Goal: Task Accomplishment & Management: Manage account settings

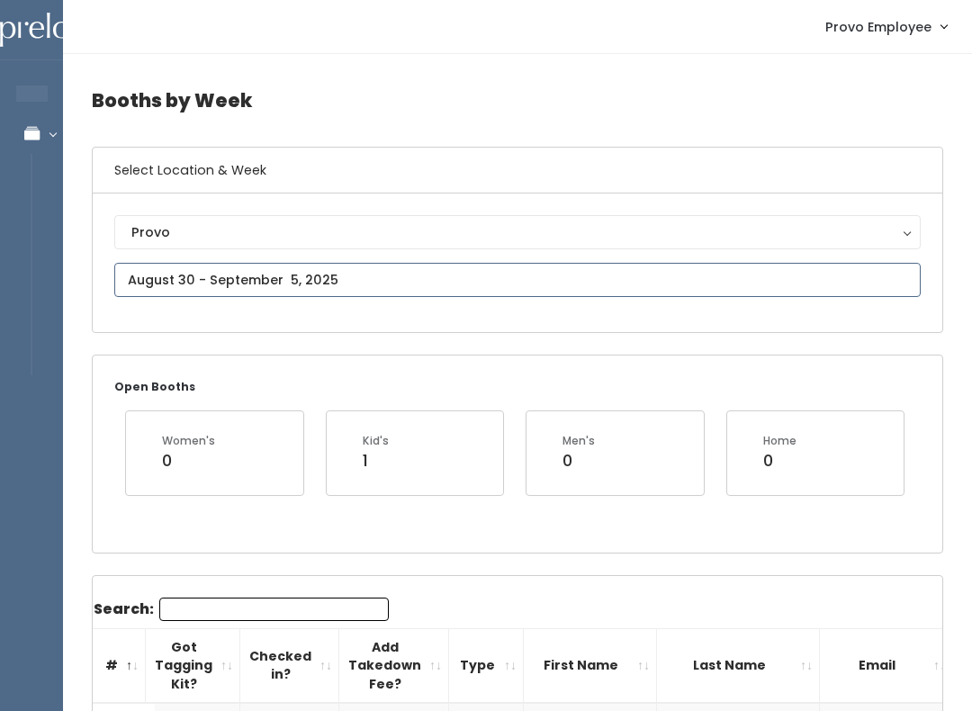
click at [402, 291] on input "text" at bounding box center [517, 280] width 807 height 34
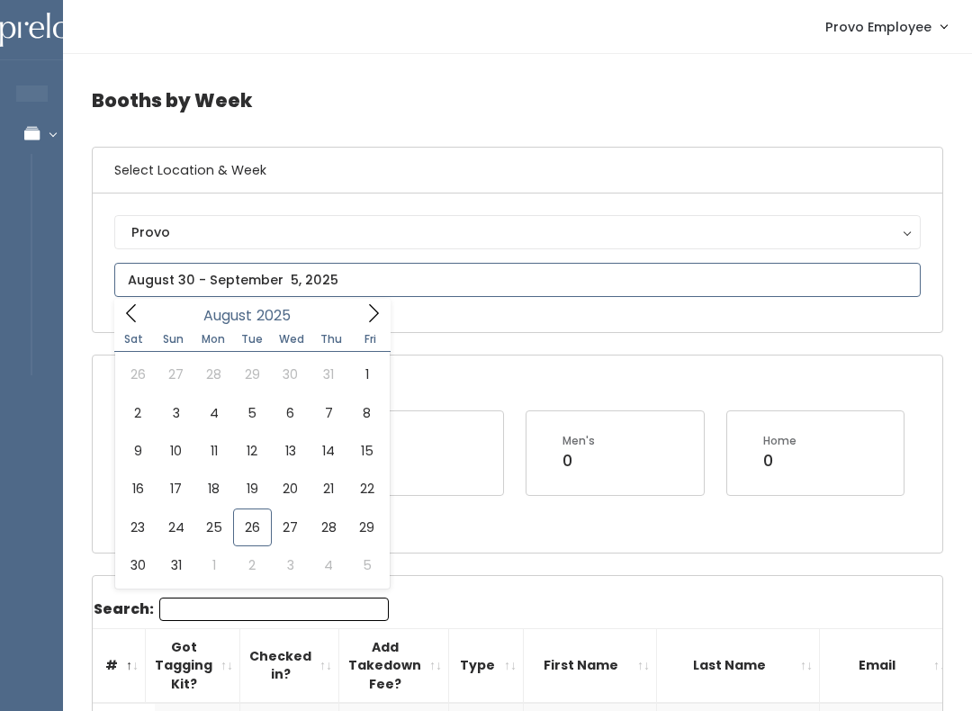
click at [380, 323] on icon at bounding box center [374, 313] width 20 height 20
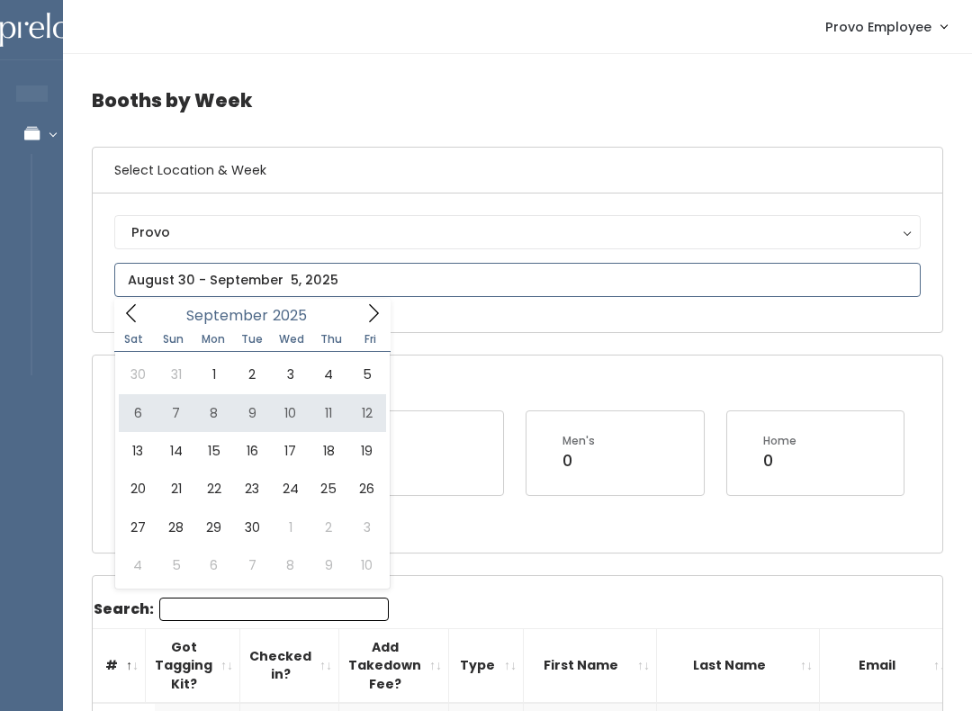
type input "September 6 to September 12"
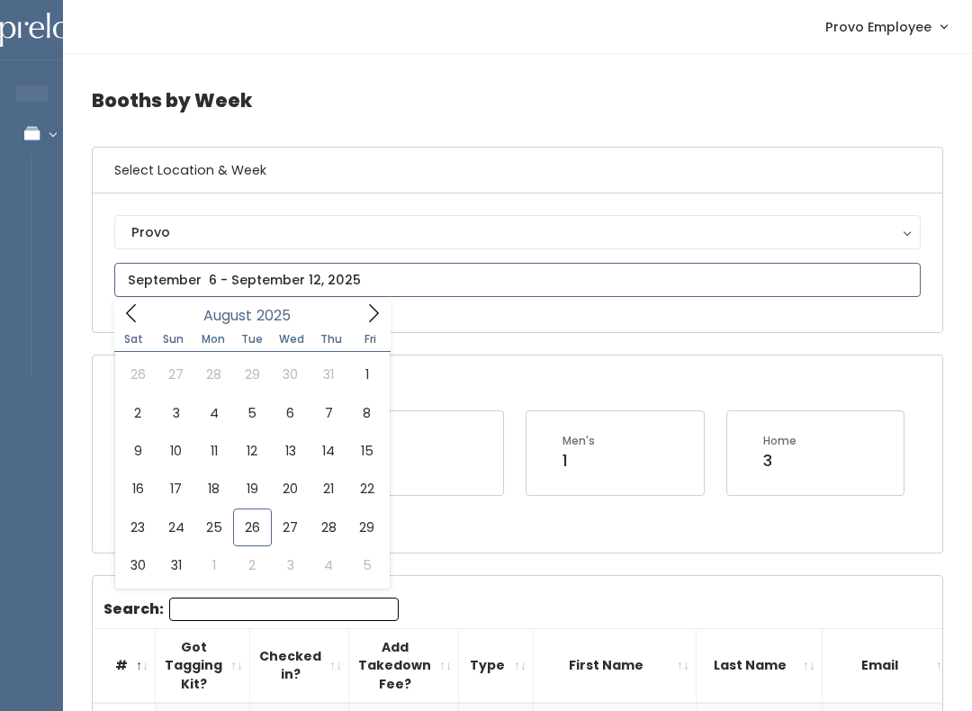
click at [379, 323] on icon at bounding box center [374, 313] width 20 height 20
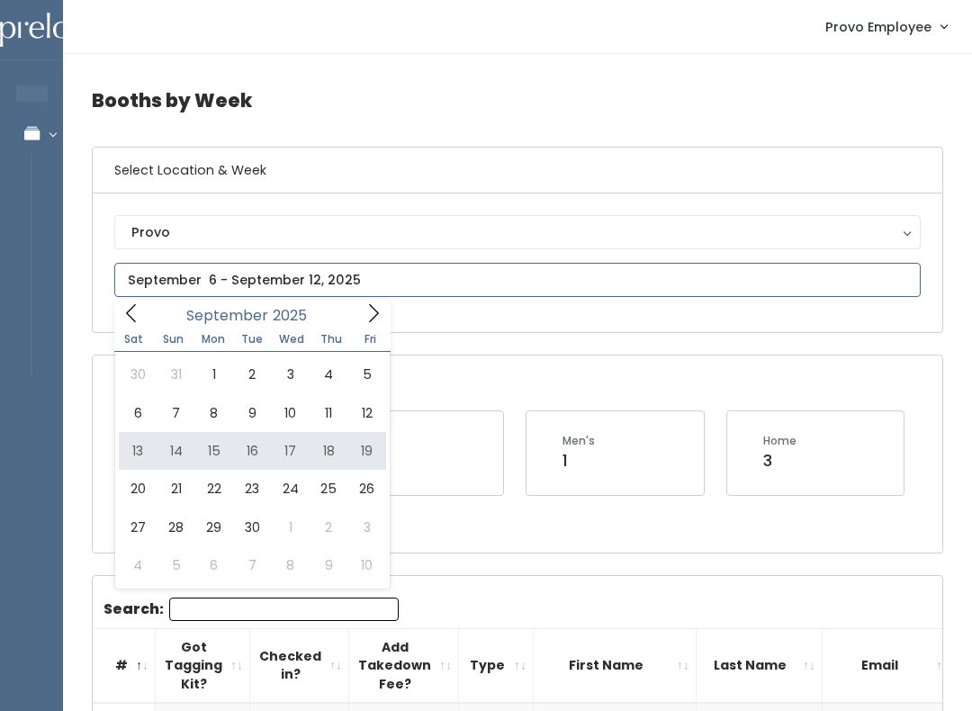
type input "September 13 to September 19"
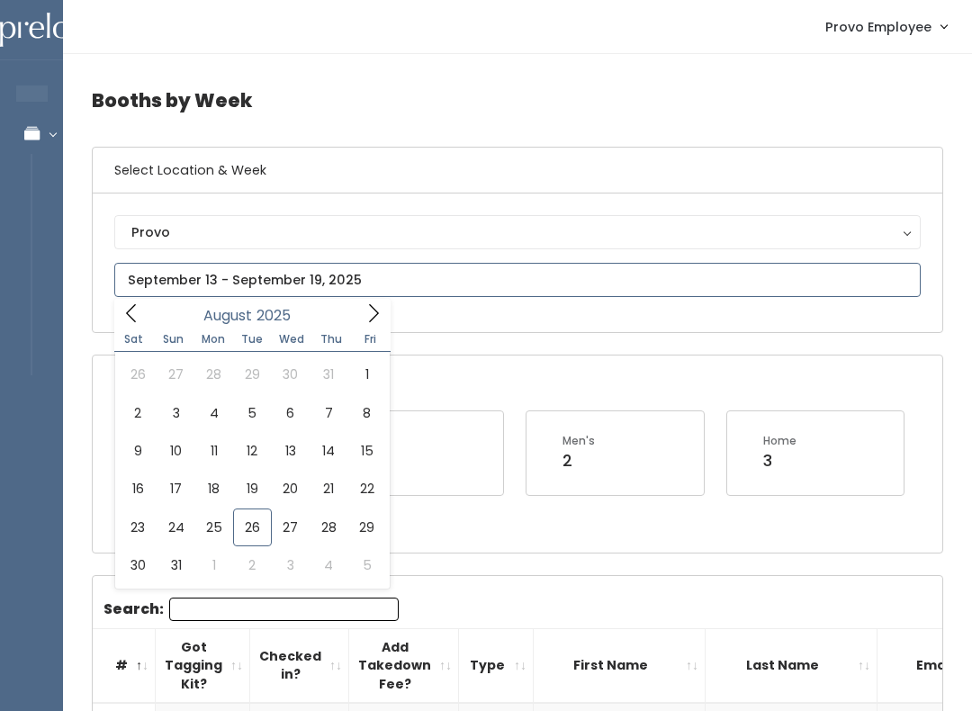
click at [377, 312] on icon at bounding box center [374, 313] width 10 height 18
type input "September 20 to September 26"
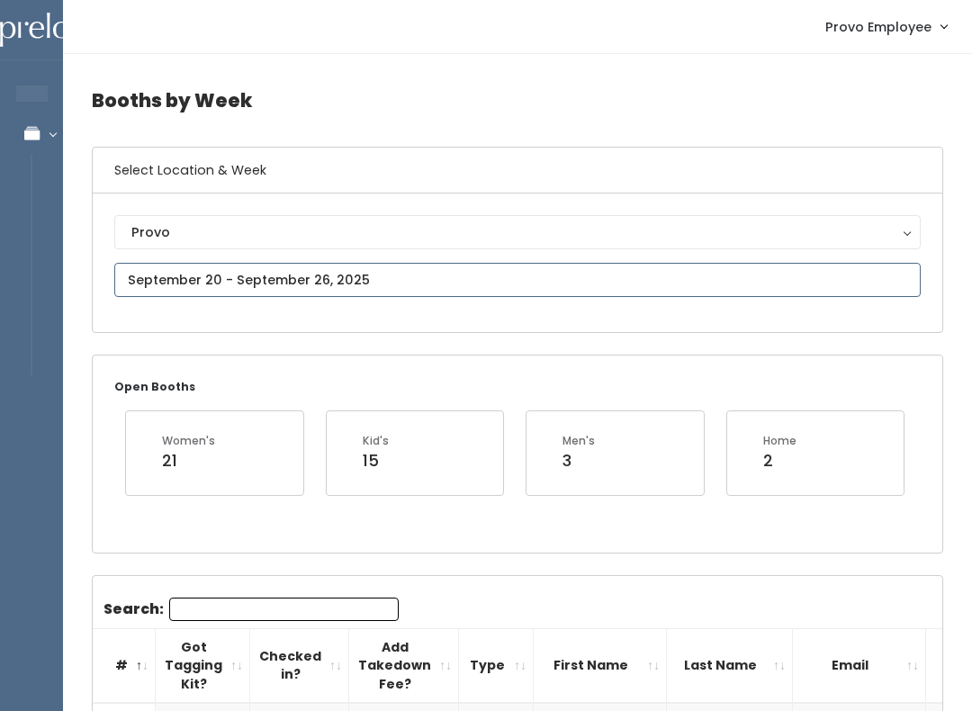
click at [257, 267] on input "text" at bounding box center [517, 280] width 807 height 34
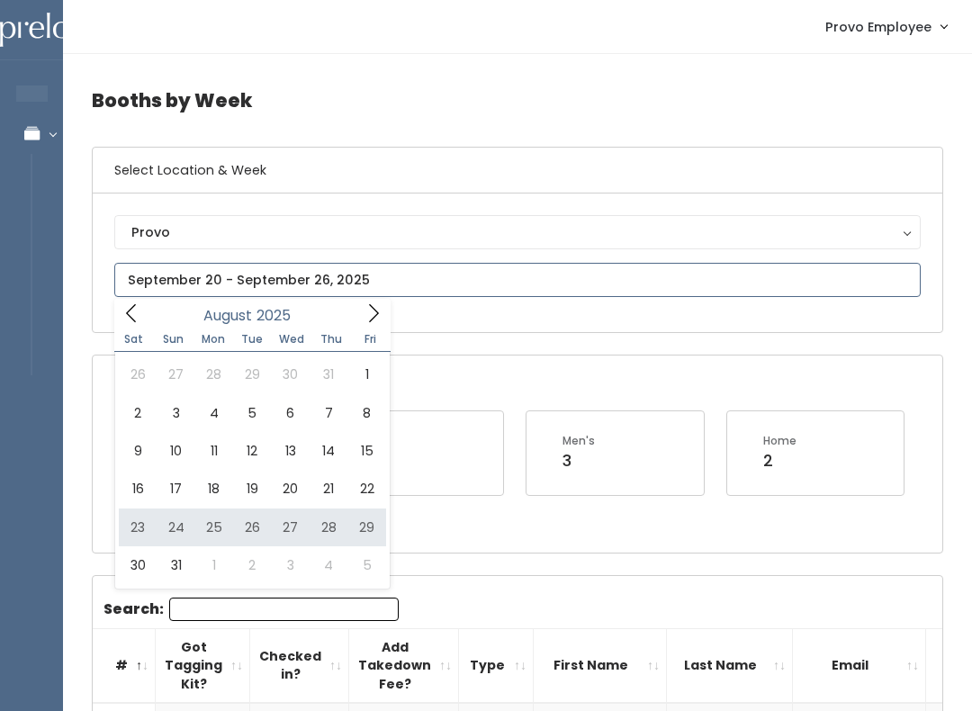
type input "August 23 to August 29"
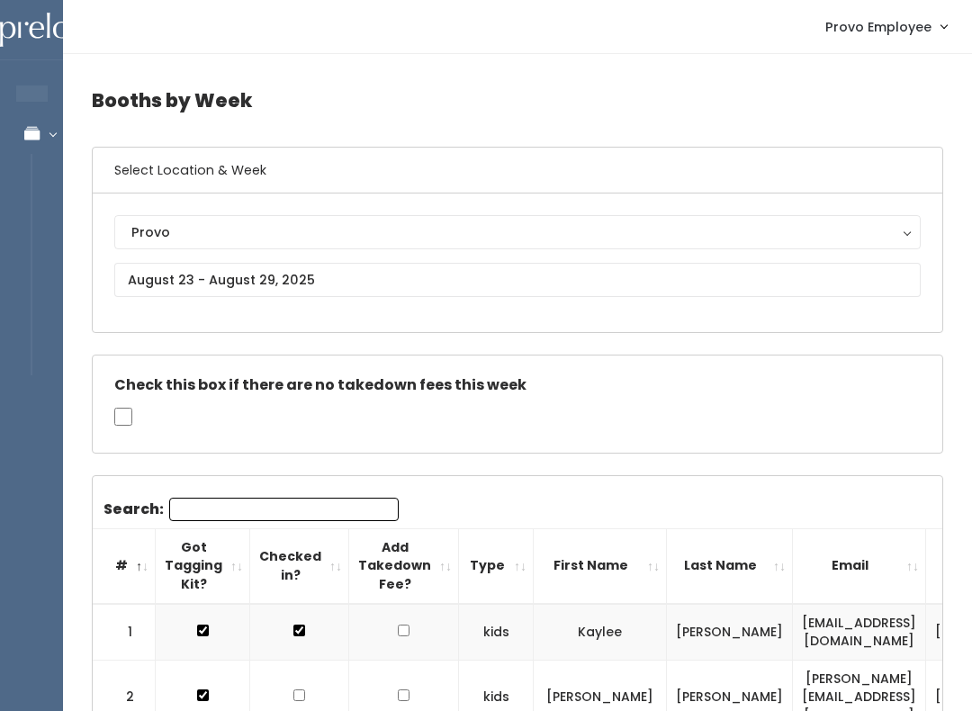
click at [267, 448] on div "Check this box if there are no takedown fees this week" at bounding box center [518, 404] width 850 height 97
click at [306, 512] on input "Search:" at bounding box center [284, 509] width 230 height 23
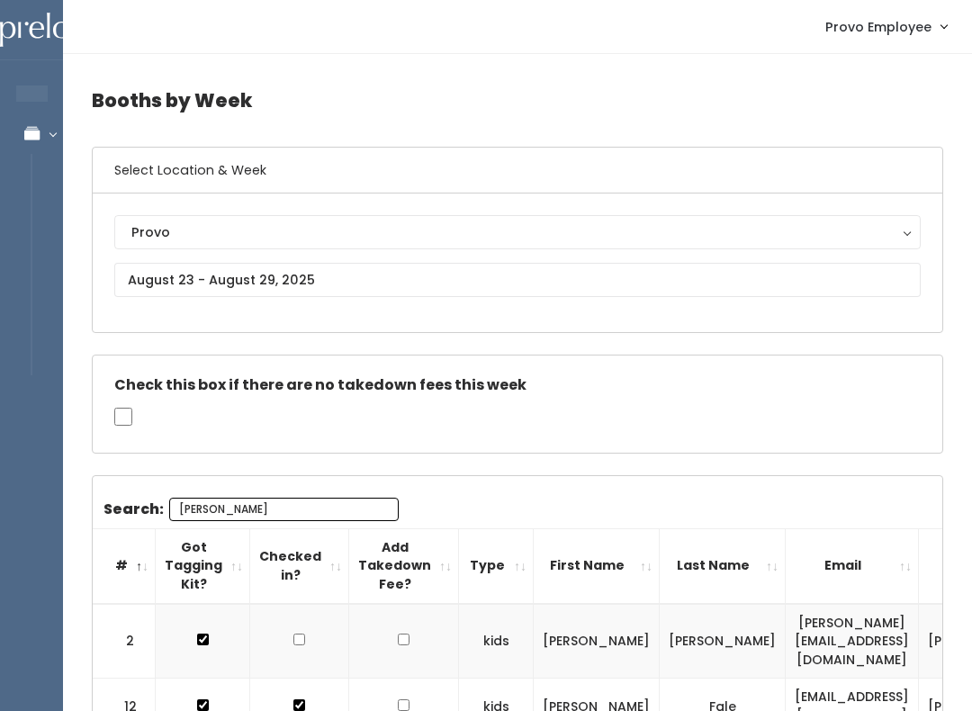
type input "[PERSON_NAME]"
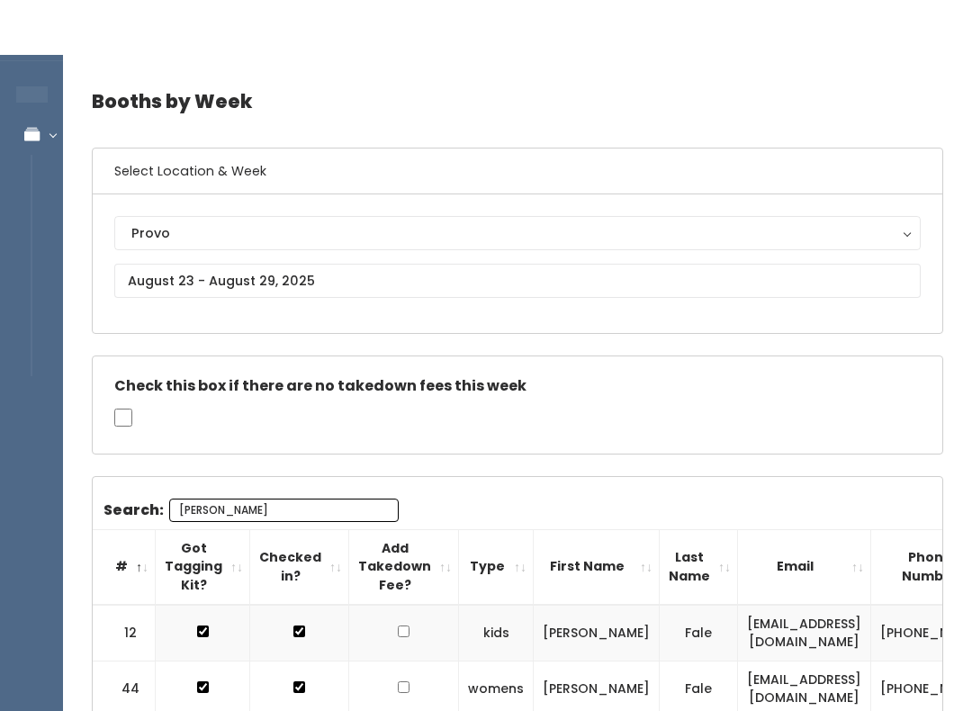
scroll to position [134, 0]
